Goal: Information Seeking & Learning: Learn about a topic

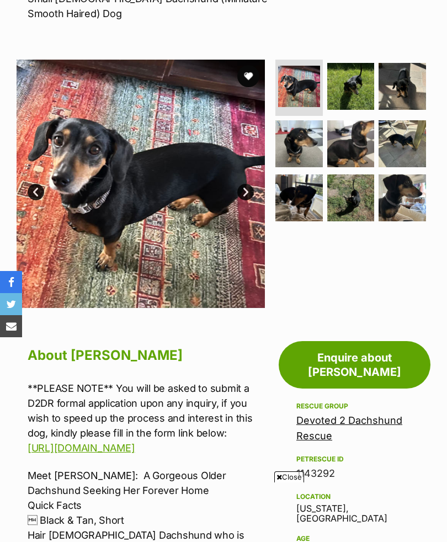
click at [403, 220] on img at bounding box center [403, 199] width 48 height 48
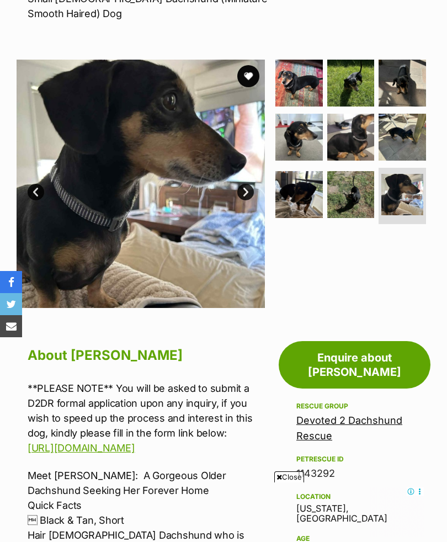
click at [420, 139] on img at bounding box center [403, 138] width 48 height 48
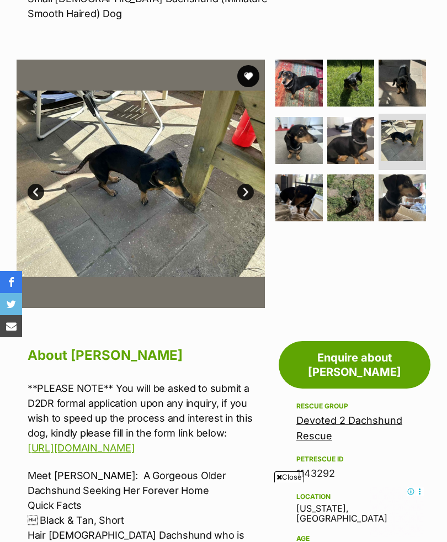
click at [359, 203] on img at bounding box center [352, 199] width 48 height 48
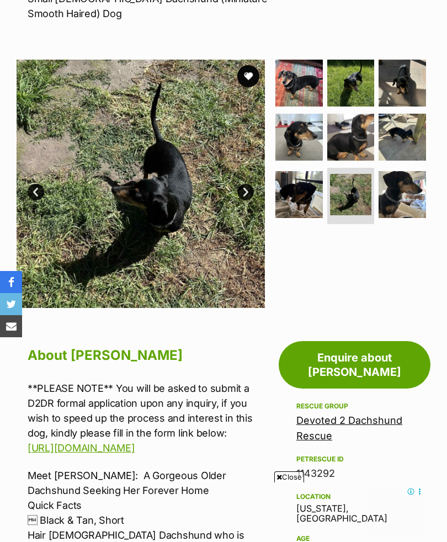
click at [336, 208] on img at bounding box center [351, 195] width 42 height 42
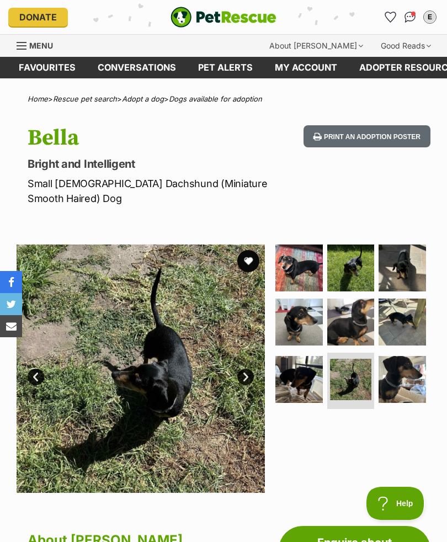
click at [50, 50] on span "Menu" at bounding box center [41, 45] width 24 height 9
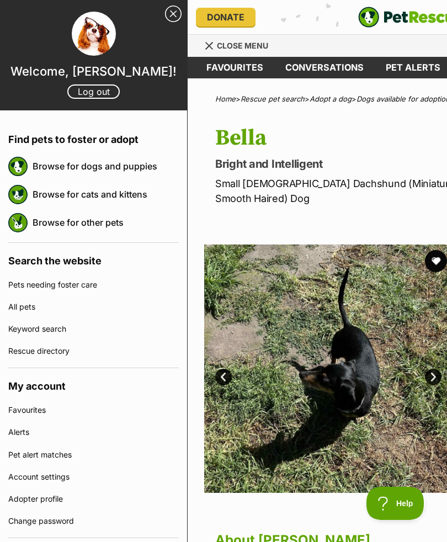
click at [101, 171] on link "Browse for dogs and puppies" at bounding box center [106, 166] width 146 height 23
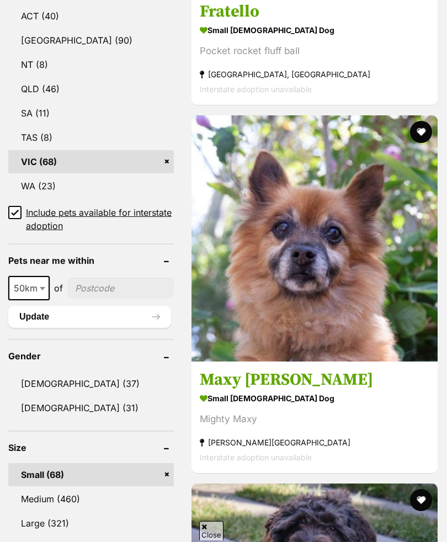
scroll to position [971, 0]
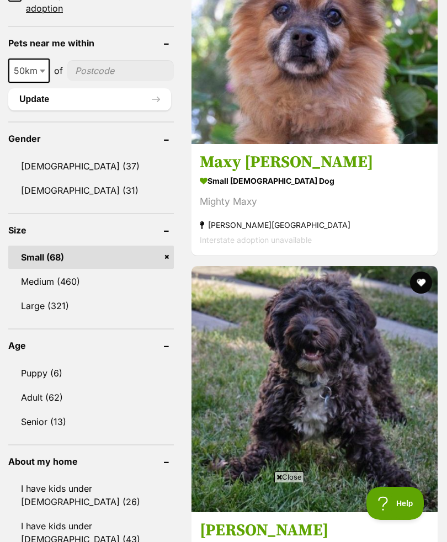
click at [55, 410] on link "Senior (13)" at bounding box center [91, 421] width 166 height 23
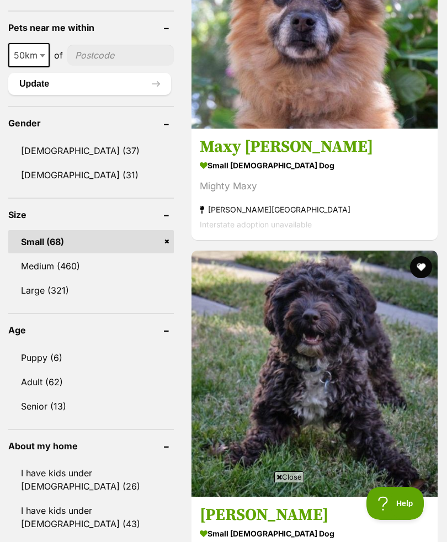
scroll to position [0, 0]
click at [150, 441] on header "About my home" at bounding box center [91, 446] width 166 height 10
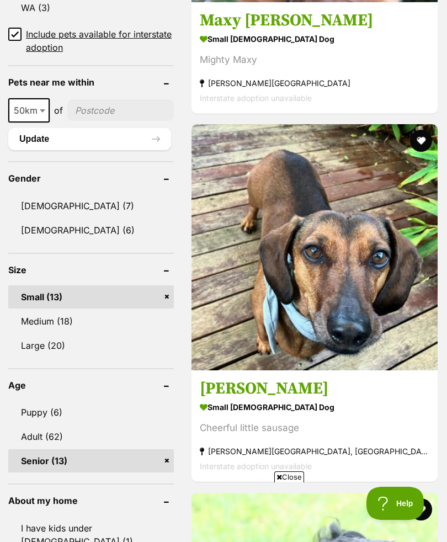
scroll to position [961, 0]
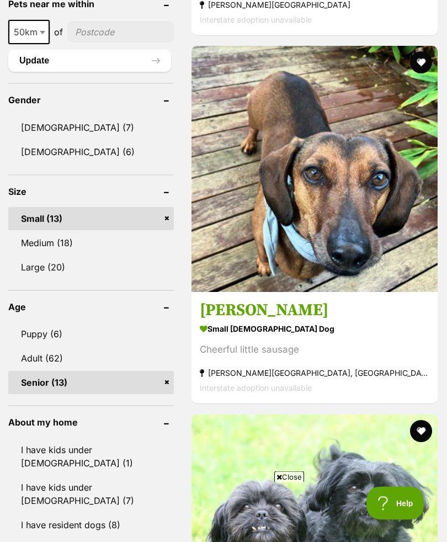
click at [150, 418] on header "About my home" at bounding box center [91, 423] width 166 height 10
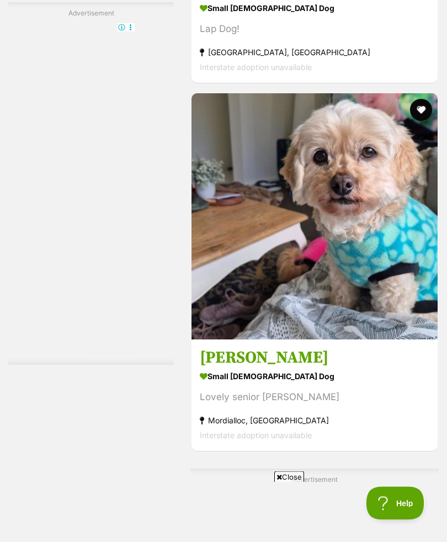
scroll to position [0, 0]
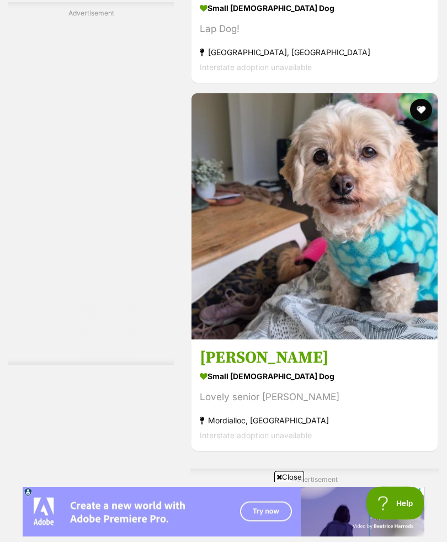
click at [341, 340] on img at bounding box center [315, 217] width 246 height 246
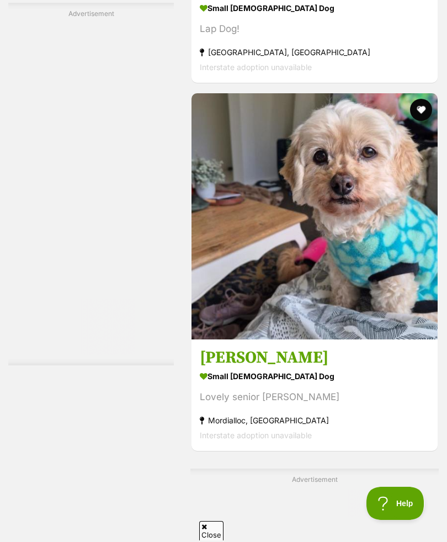
click at [401, 296] on img at bounding box center [315, 216] width 246 height 246
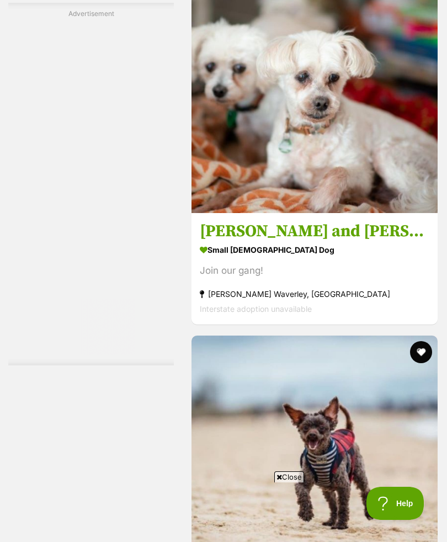
scroll to position [2928, 0]
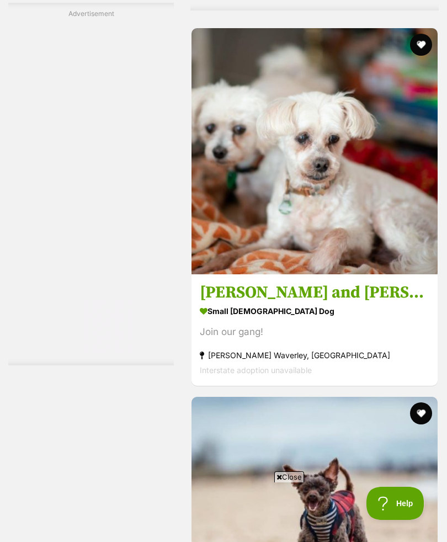
click at [418, 275] on img at bounding box center [315, 151] width 246 height 246
click at [415, 275] on img at bounding box center [315, 151] width 246 height 246
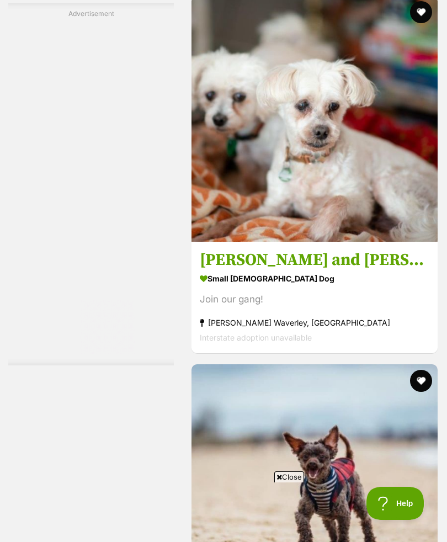
scroll to position [0, 0]
click at [386, 242] on img at bounding box center [315, 119] width 246 height 246
click at [383, 242] on img at bounding box center [315, 119] width 246 height 246
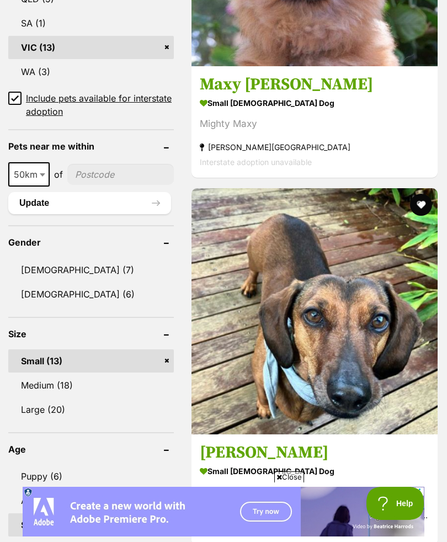
scroll to position [860, 0]
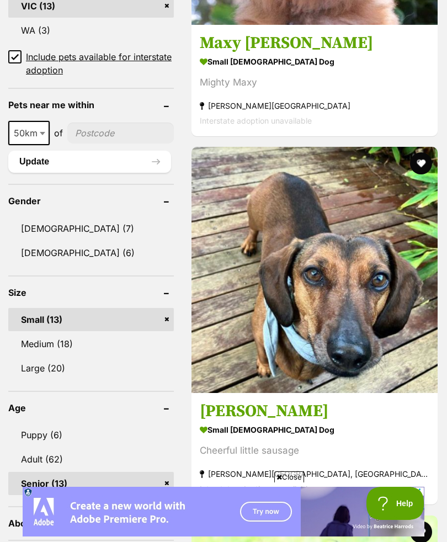
click at [53, 448] on link "Adult (62)" at bounding box center [91, 459] width 166 height 23
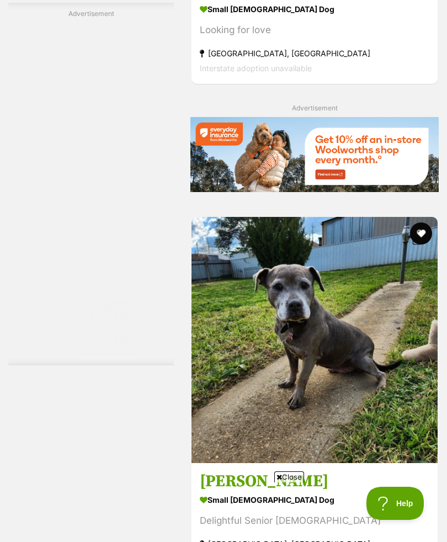
scroll to position [5397, 0]
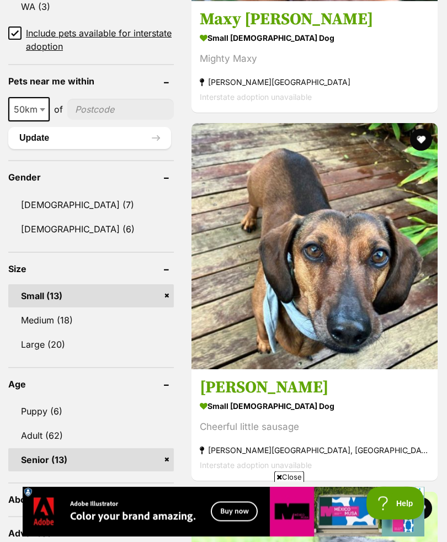
scroll to position [907, 0]
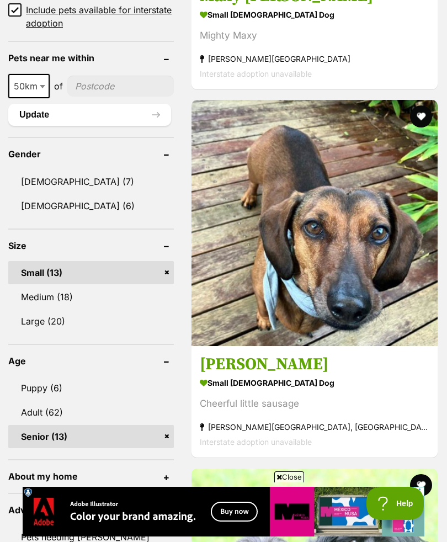
click at [65, 425] on link "Senior (13)" at bounding box center [91, 436] width 166 height 23
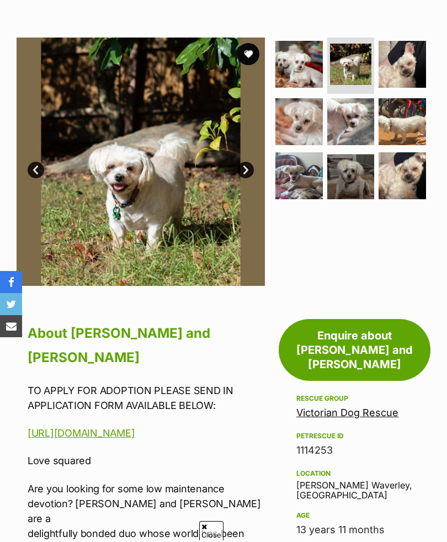
scroll to position [155, 0]
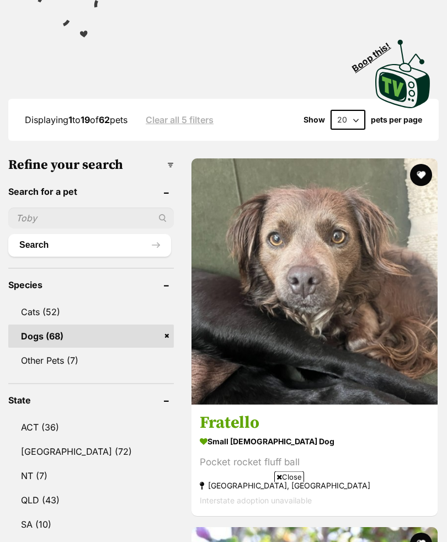
scroll to position [341, 0]
click at [375, 245] on img at bounding box center [315, 282] width 246 height 246
click at [373, 250] on img at bounding box center [315, 282] width 246 height 246
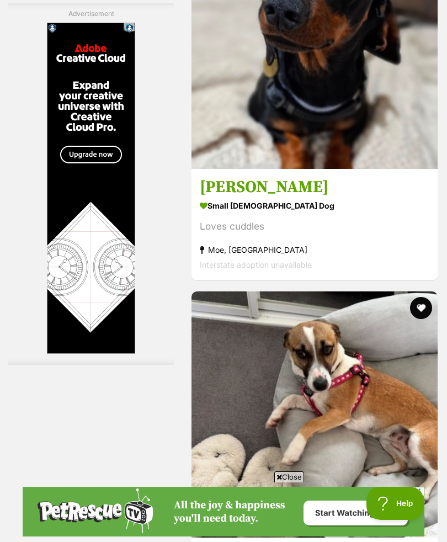
click at [367, 169] on img at bounding box center [315, 46] width 246 height 246
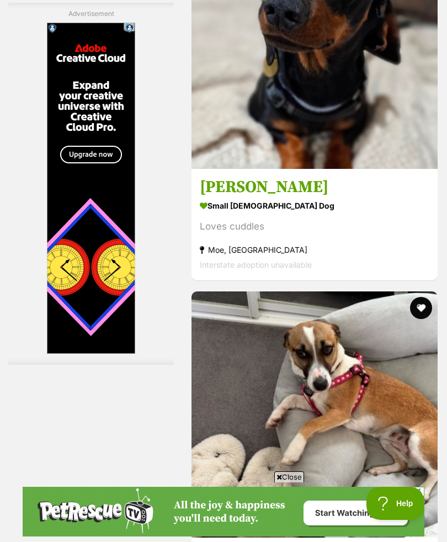
scroll to position [3356, 0]
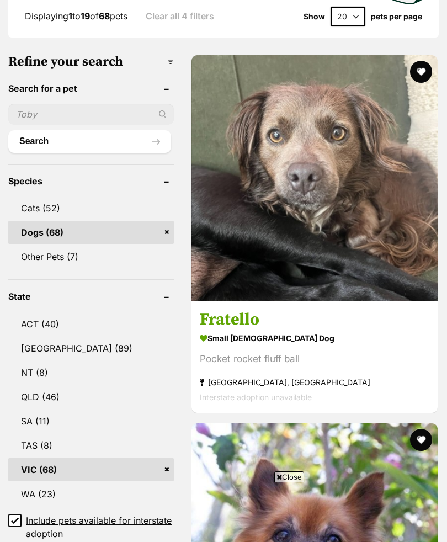
scroll to position [420, 0]
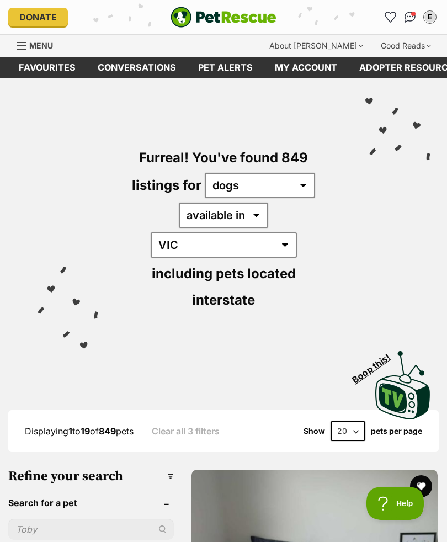
scroll to position [259, 0]
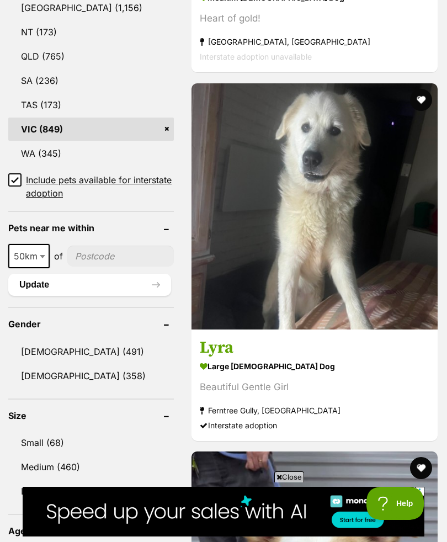
click at [339, 354] on h3 "Lyra" at bounding box center [315, 347] width 230 height 21
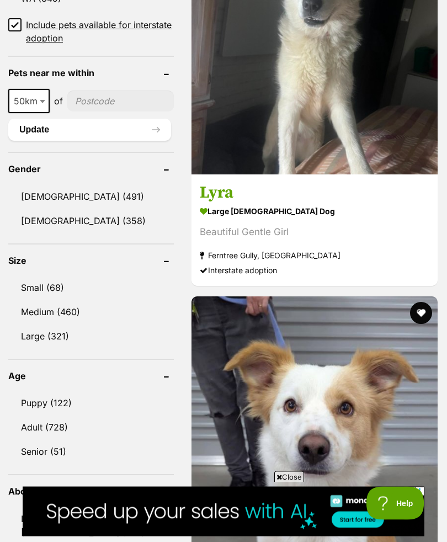
scroll to position [911, 0]
click at [53, 276] on link "Small (68)" at bounding box center [91, 287] width 166 height 23
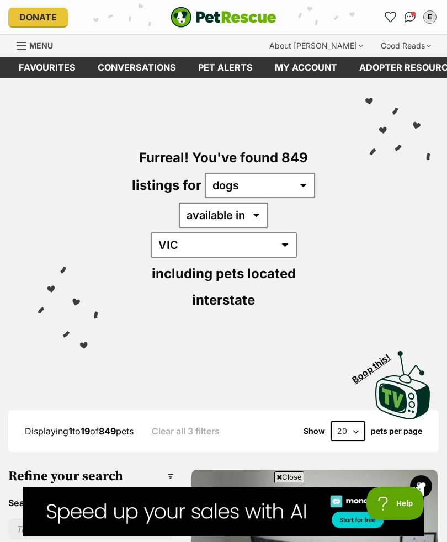
scroll to position [943, 0]
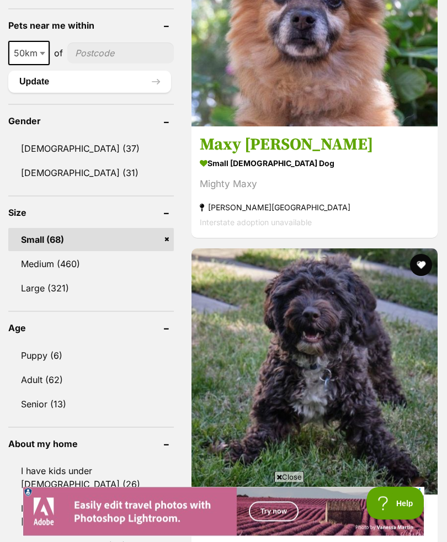
scroll to position [988, 0]
click at [41, 393] on link "Senior (13)" at bounding box center [91, 404] width 166 height 23
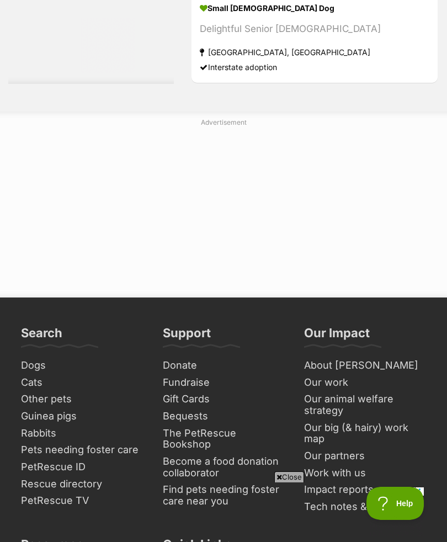
scroll to position [5864, 0]
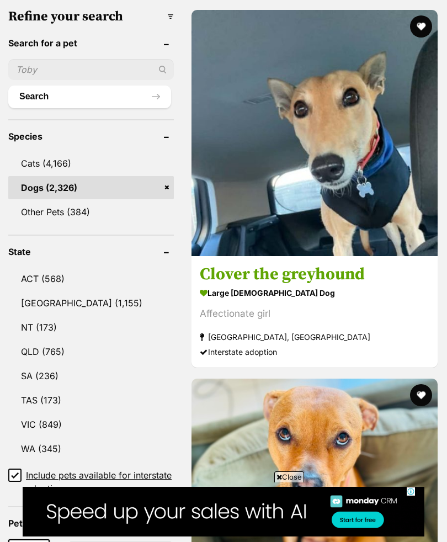
click at [66, 413] on link "VIC (849)" at bounding box center [91, 424] width 166 height 23
click at [58, 413] on link "VIC (849)" at bounding box center [91, 424] width 166 height 23
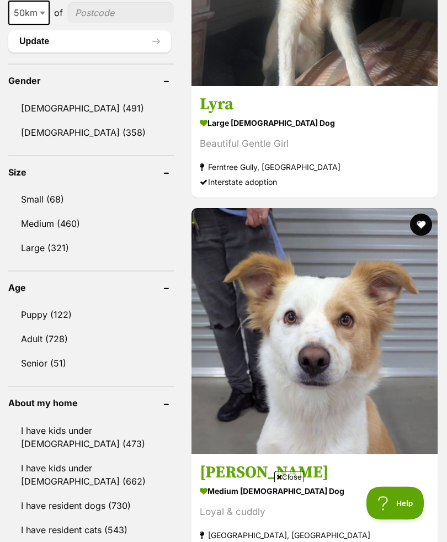
scroll to position [1061, 0]
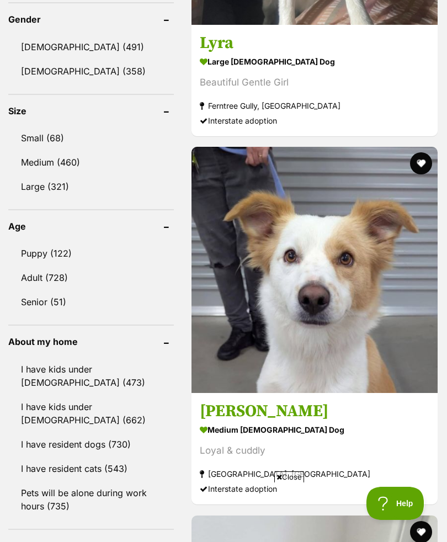
click at [56, 291] on link "Senior (51)" at bounding box center [91, 302] width 166 height 23
click at [52, 291] on link "Senior (51)" at bounding box center [91, 302] width 166 height 23
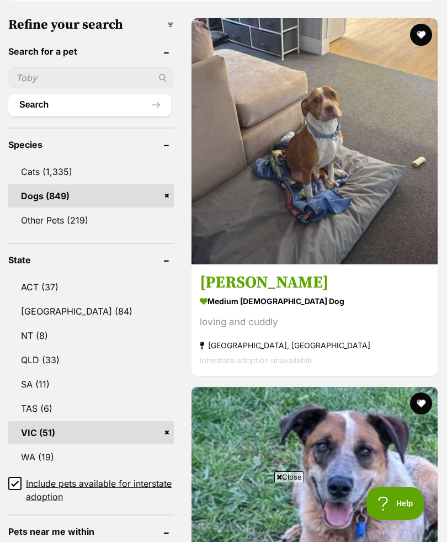
scroll to position [632, 0]
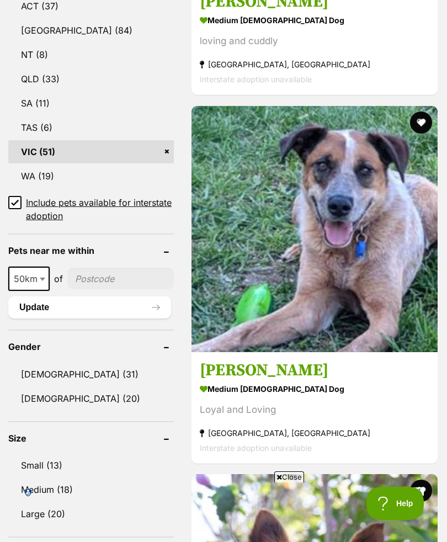
click at [56, 454] on link "Small (13)" at bounding box center [91, 465] width 166 height 23
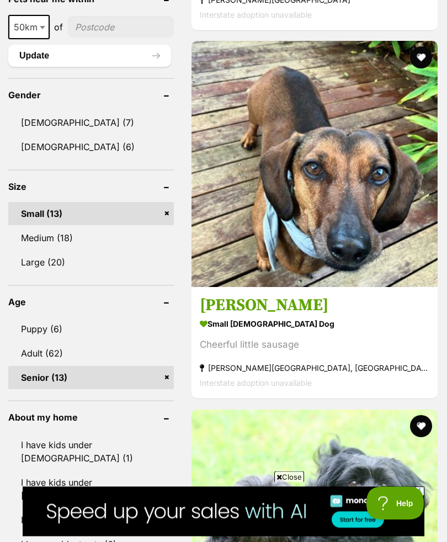
scroll to position [966, 0]
click at [145, 413] on header "About my home" at bounding box center [91, 418] width 166 height 10
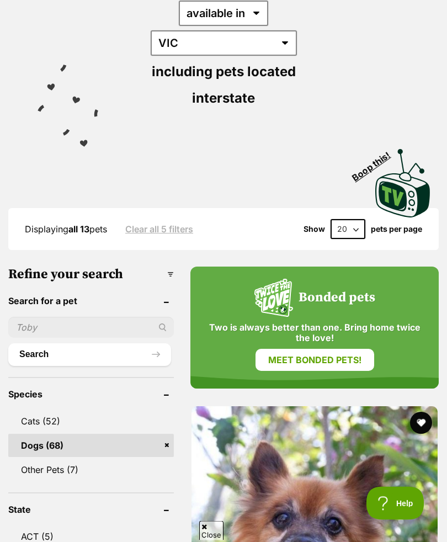
scroll to position [232, 0]
click at [54, 317] on input "text" at bounding box center [91, 327] width 166 height 21
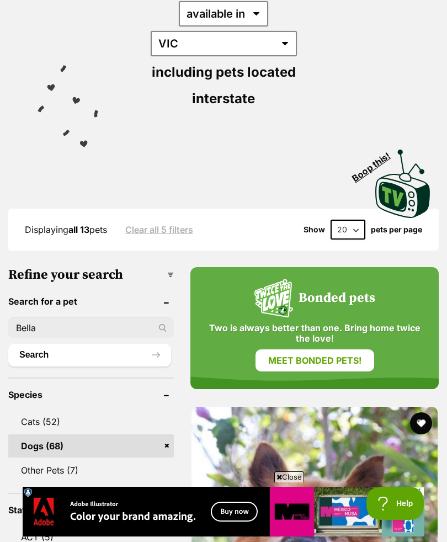
scroll to position [231, 0]
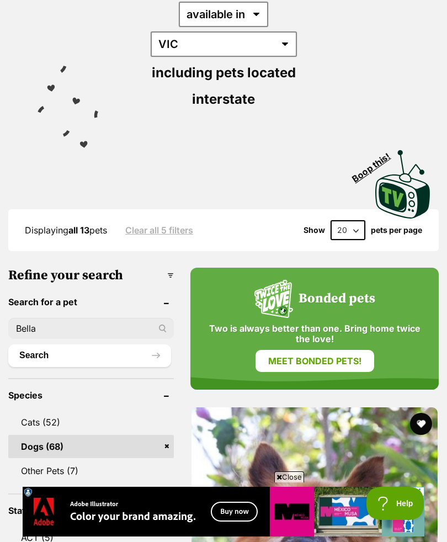
type input "Bella"
click at [139, 345] on button "Search" at bounding box center [89, 356] width 163 height 22
